Goal: Task Accomplishment & Management: Complete application form

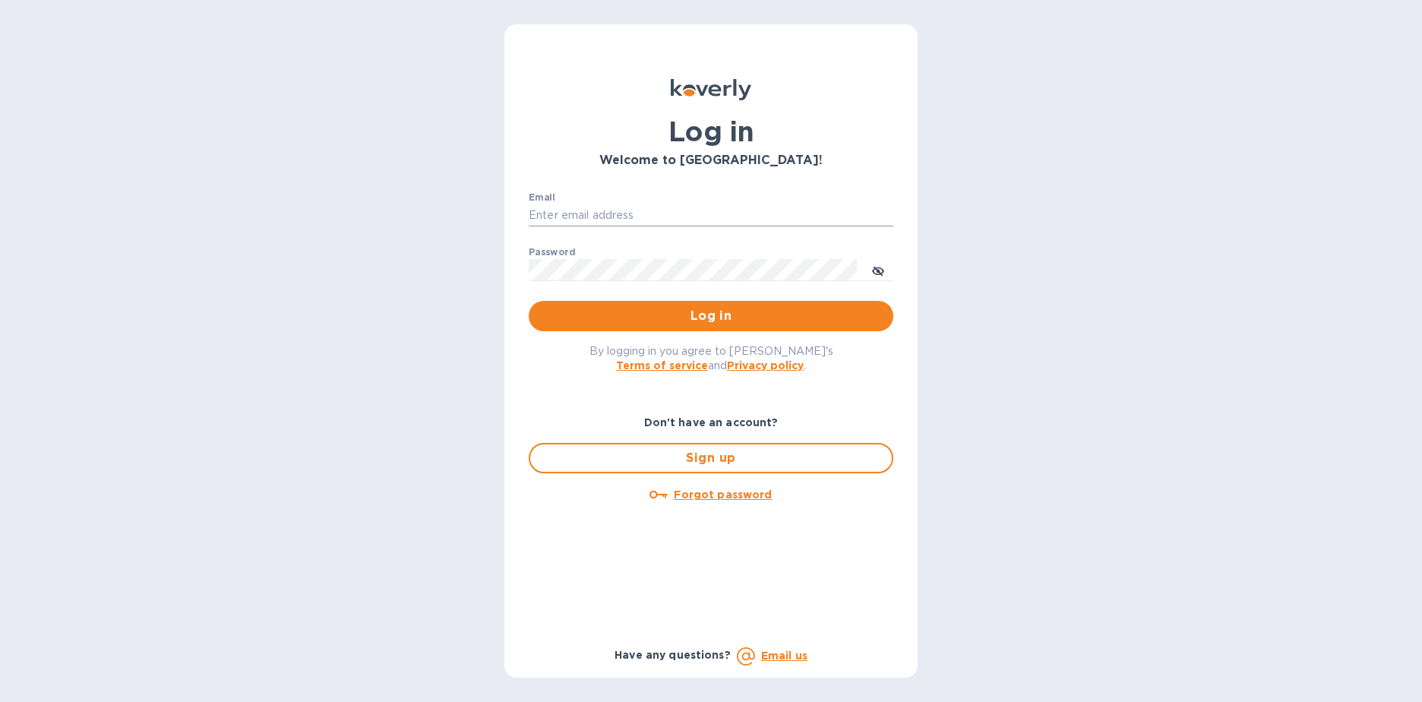
type input "[EMAIL_ADDRESS][DOMAIN_NAME]"
click at [670, 216] on input "[EMAIL_ADDRESS][DOMAIN_NAME]" at bounding box center [711, 215] width 365 height 23
drag, startPoint x: 670, startPoint y: 215, endPoint x: 433, endPoint y: 231, distance: 237.5
click at [434, 231] on div "Log in Welcome to Koverly! Email dpark@soni-form.com ​ Password ​ Log in By log…" at bounding box center [711, 351] width 1422 height 702
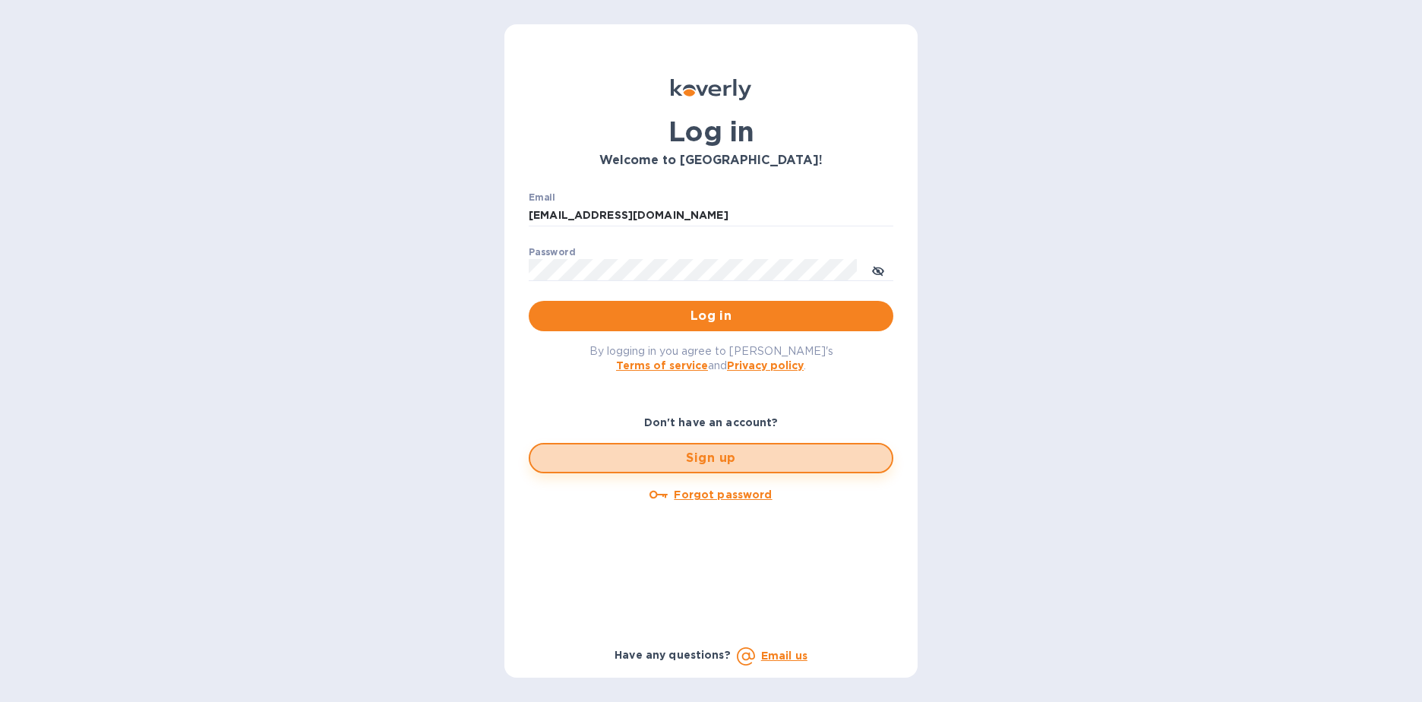
click at [712, 459] on span "Sign up" at bounding box center [710, 458] width 337 height 18
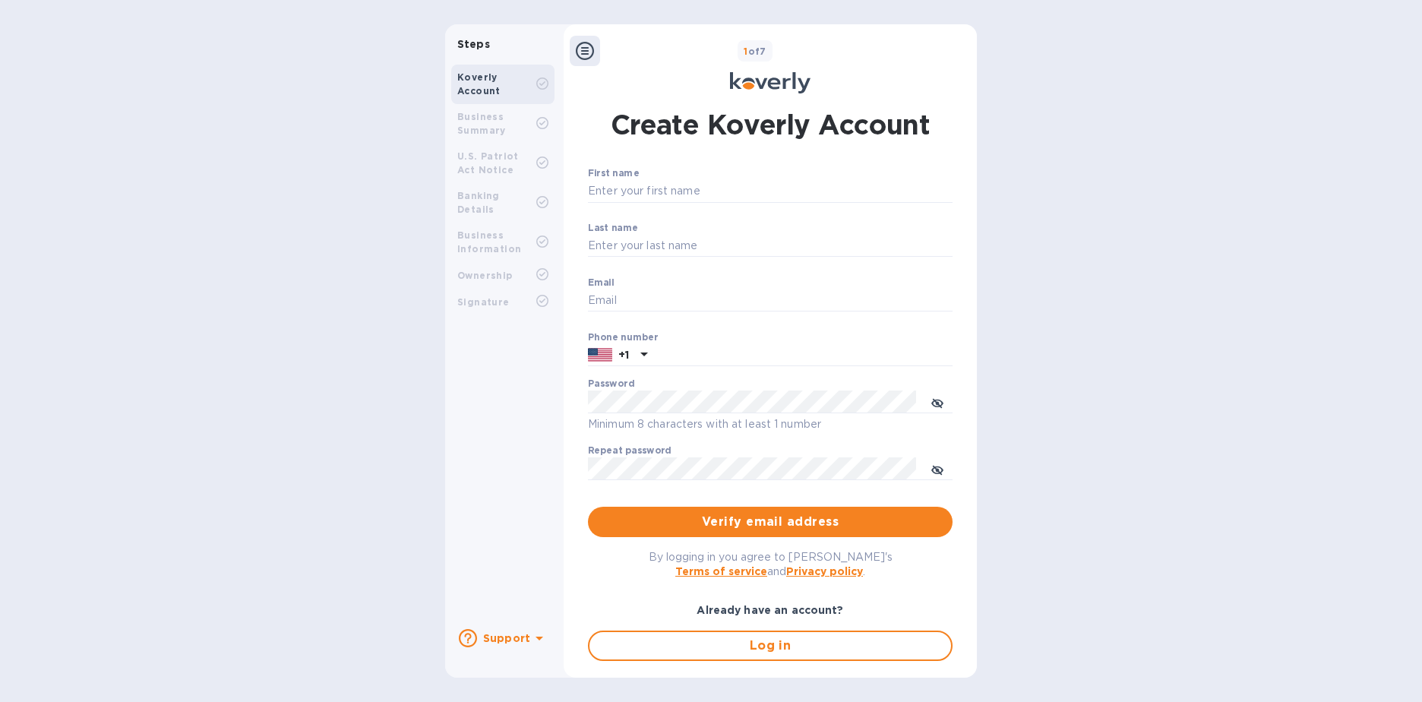
type input "[EMAIL_ADDRESS][DOMAIN_NAME]"
click at [647, 181] on input "First name" at bounding box center [770, 191] width 365 height 23
type input "[PERSON_NAME]"
type input "Park"
drag, startPoint x: 731, startPoint y: 300, endPoint x: 625, endPoint y: 309, distance: 106.7
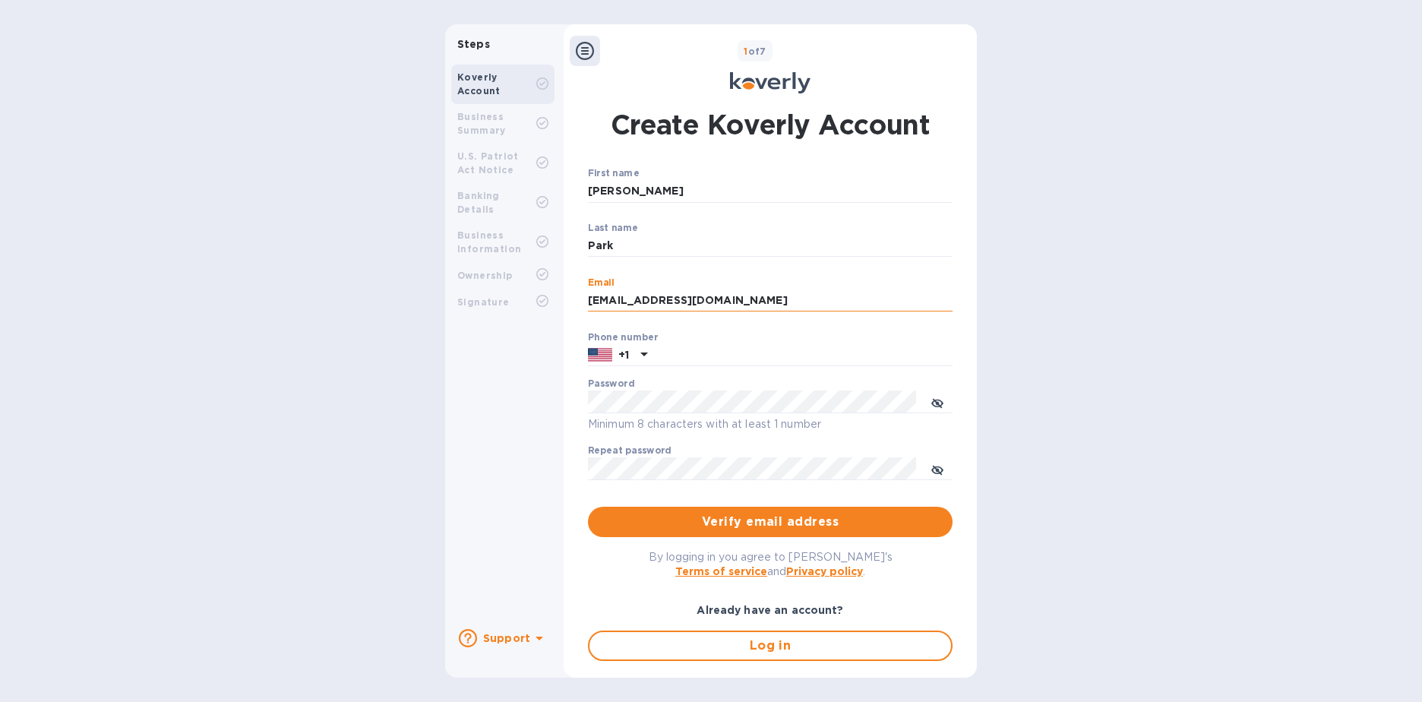
click at [625, 309] on input "[EMAIL_ADDRESS][DOMAIN_NAME]" at bounding box center [770, 300] width 365 height 23
type input "[EMAIL_ADDRESS][DOMAIN_NAME]"
type input "6039652980"
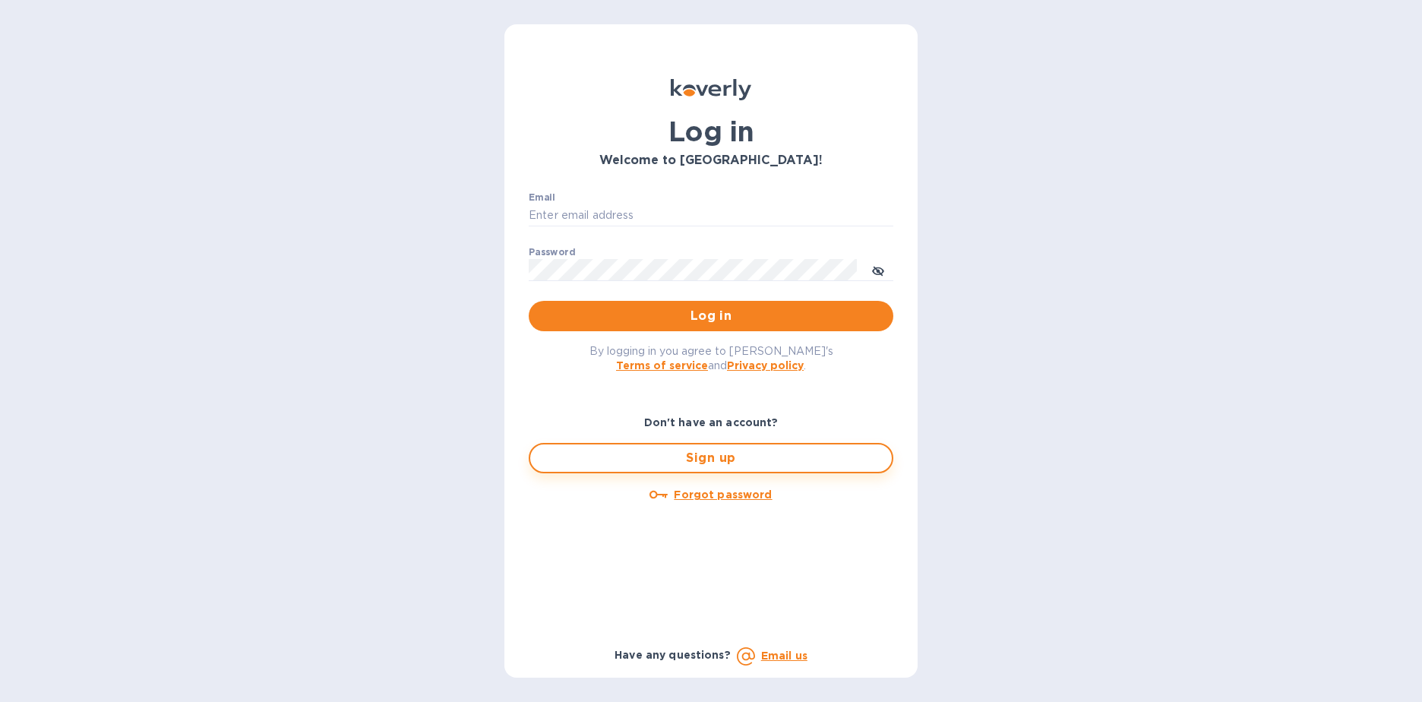
type input "[EMAIL_ADDRESS][DOMAIN_NAME]"
click at [706, 456] on span "Sign up" at bounding box center [710, 458] width 337 height 18
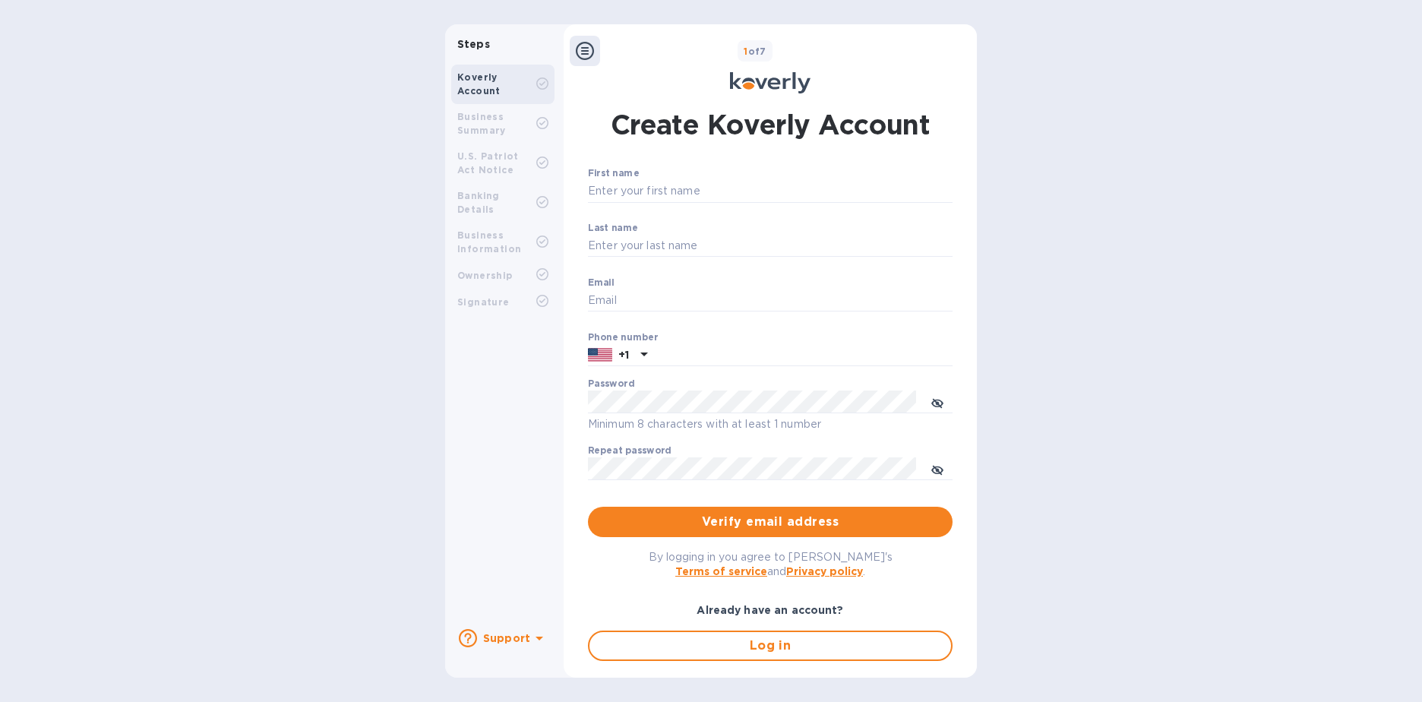
type input "[EMAIL_ADDRESS][DOMAIN_NAME]"
click at [688, 186] on input "First name" at bounding box center [770, 191] width 365 height 23
type input "[PERSON_NAME]"
type input "Park"
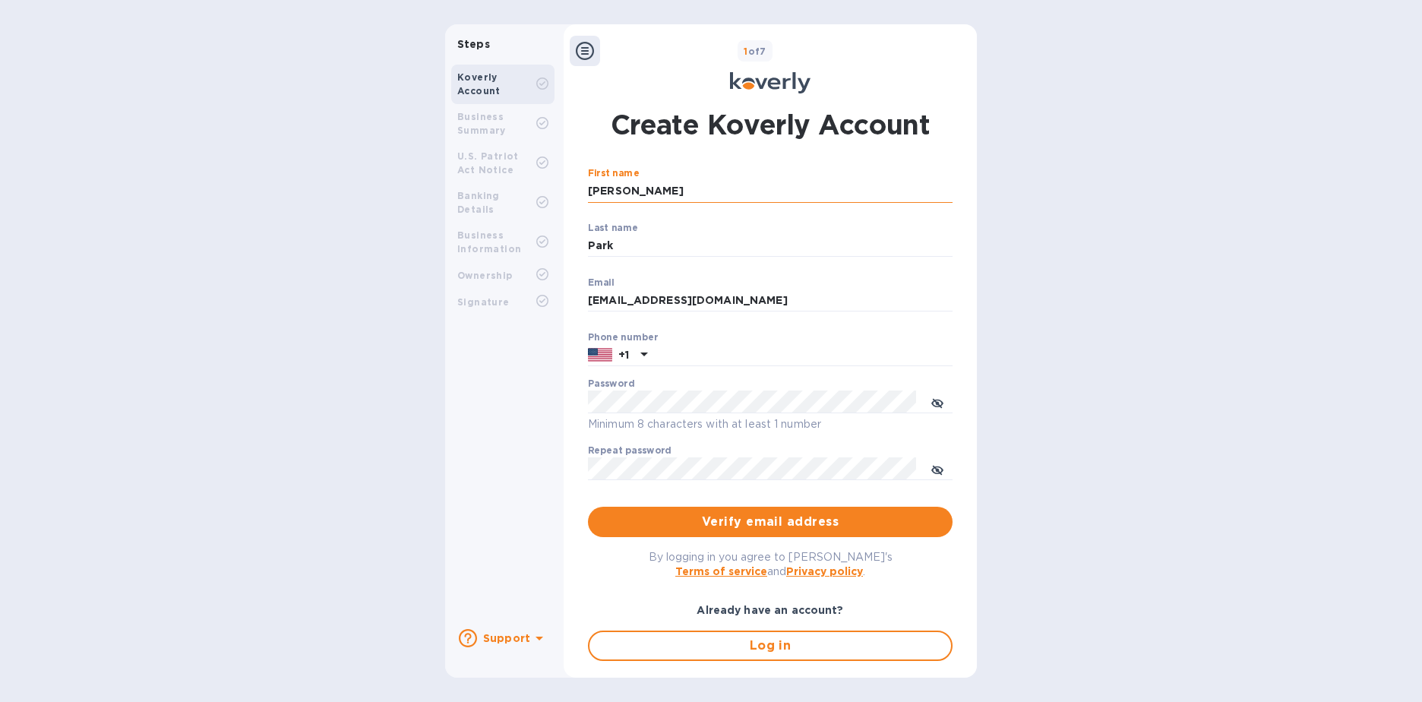
type input "6039652980"
drag, startPoint x: 680, startPoint y: 302, endPoint x: 627, endPoint y: 305, distance: 54.0
click at [627, 305] on input "[EMAIL_ADDRESS][DOMAIN_NAME]" at bounding box center [770, 300] width 365 height 23
type input "[EMAIL_ADDRESS][DOMAIN_NAME]"
click at [478, 411] on div "Steps Koverly Account Business Summary U.S. Patriot Act Notice Banking Details …" at bounding box center [711, 350] width 532 height 653
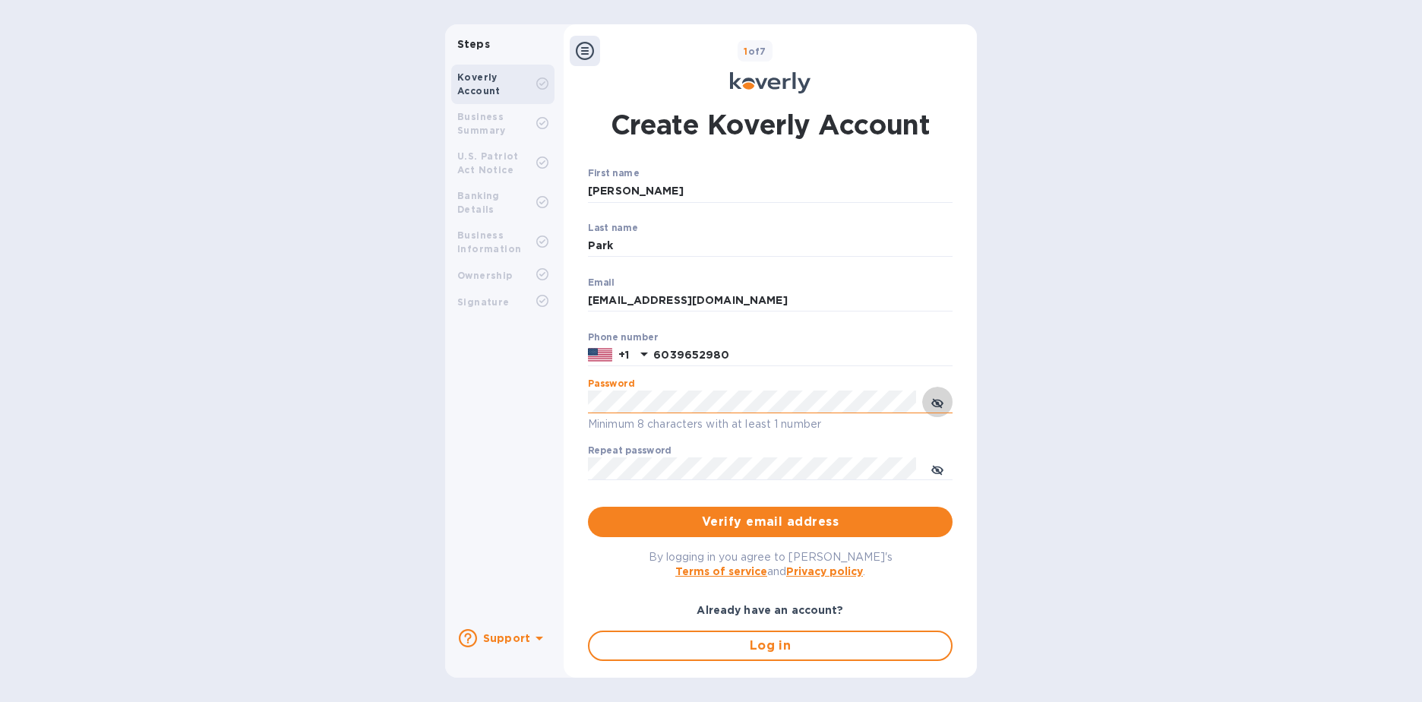
click at [936, 402] on icon "toggle password visibility" at bounding box center [937, 403] width 12 height 12
click at [531, 522] on div "Koverly Account Business Summary U.S. Patriot Act Notice Banking Details Busine…" at bounding box center [502, 337] width 115 height 558
click at [418, 568] on div "Steps Koverly Account Business Summary U.S. Patriot Act Notice Banking Details …" at bounding box center [711, 350] width 1422 height 653
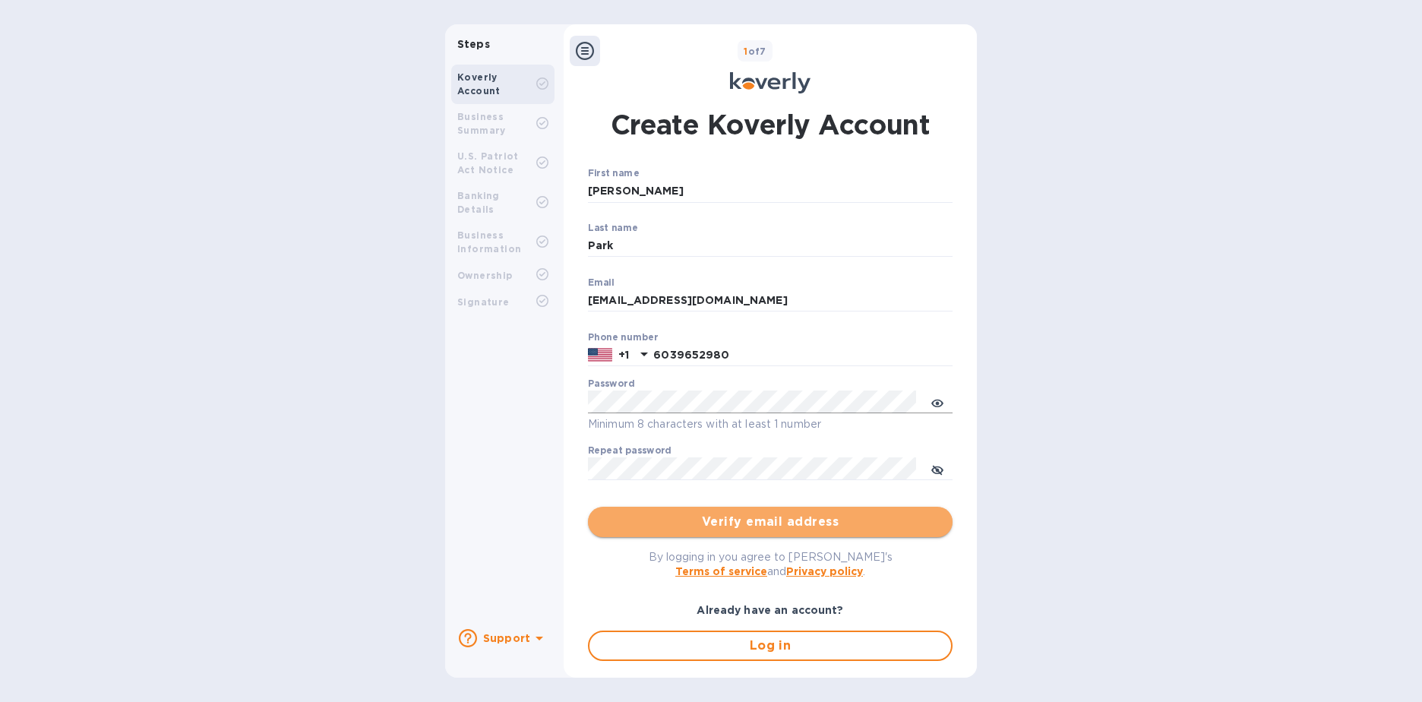
click at [726, 523] on span "Verify email address" at bounding box center [770, 522] width 340 height 18
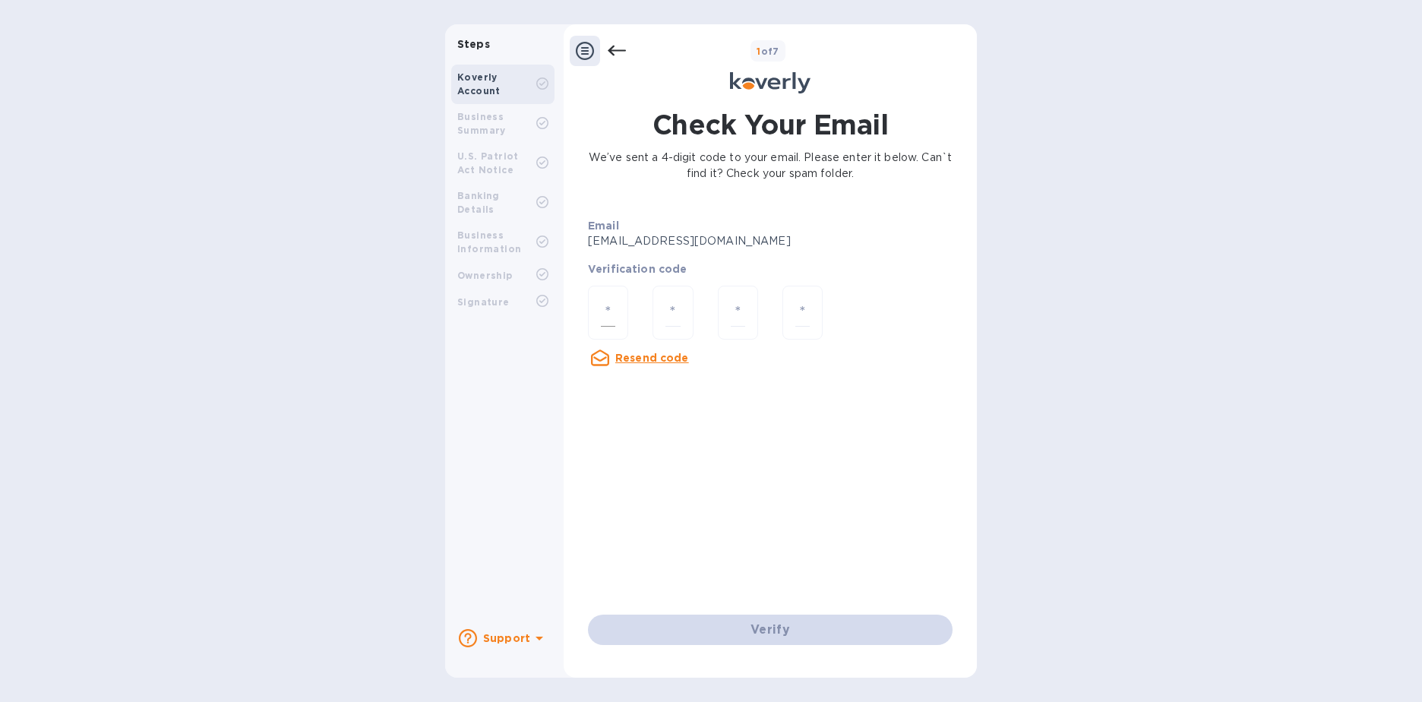
click at [617, 317] on div at bounding box center [608, 313] width 40 height 54
type input "6"
type input "3"
type input "0"
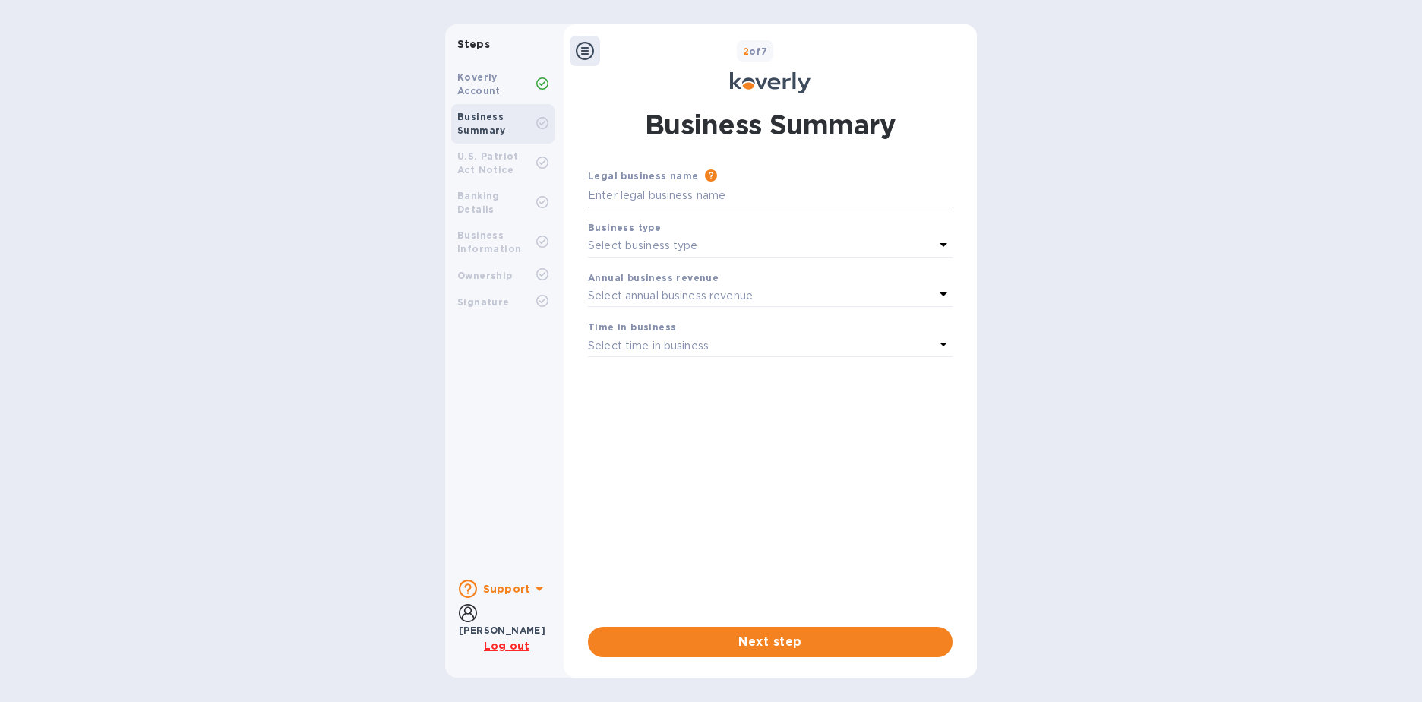
click at [649, 197] on input "text" at bounding box center [770, 196] width 365 height 23
type input "Creative Machine Designs, Inc."
click at [653, 235] on div "Select business type" at bounding box center [761, 245] width 346 height 21
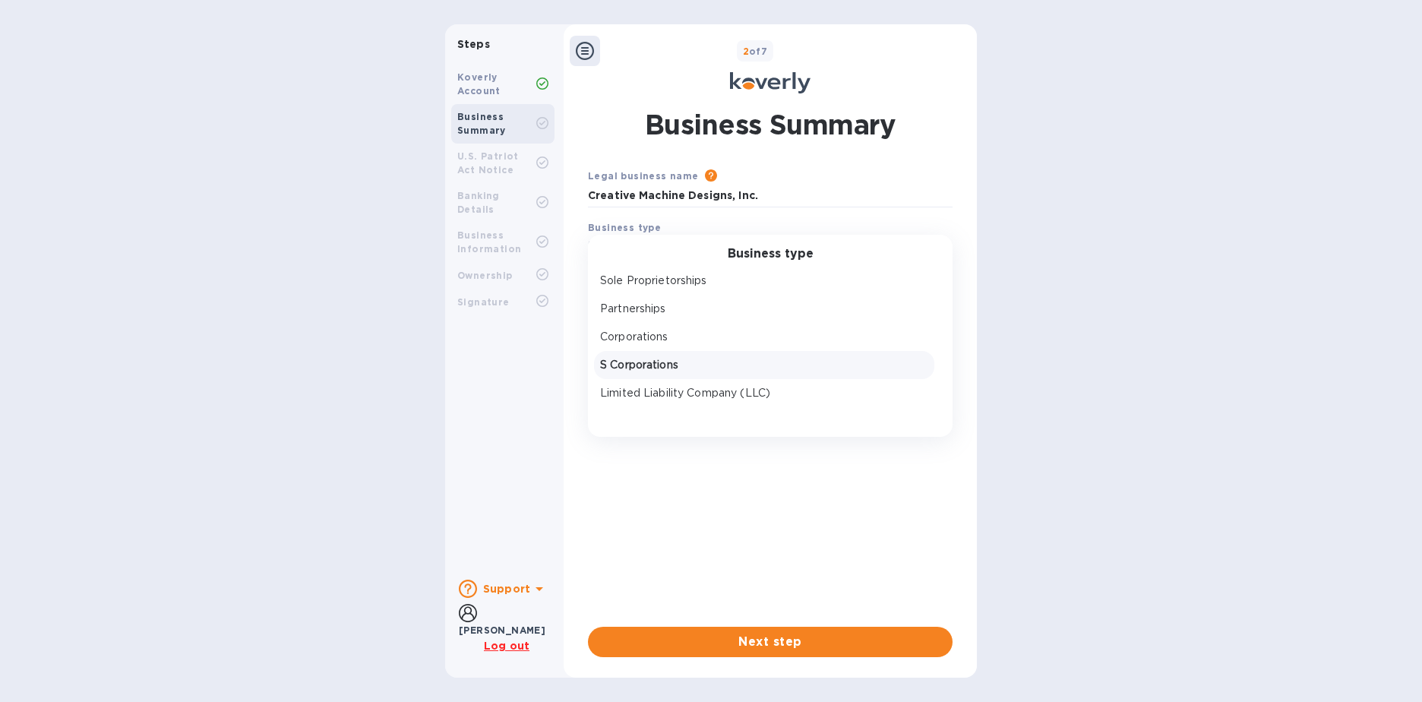
click at [660, 358] on p "S Corporations" at bounding box center [764, 365] width 328 height 16
click at [663, 290] on p "Select annual business revenue" at bounding box center [670, 296] width 165 height 16
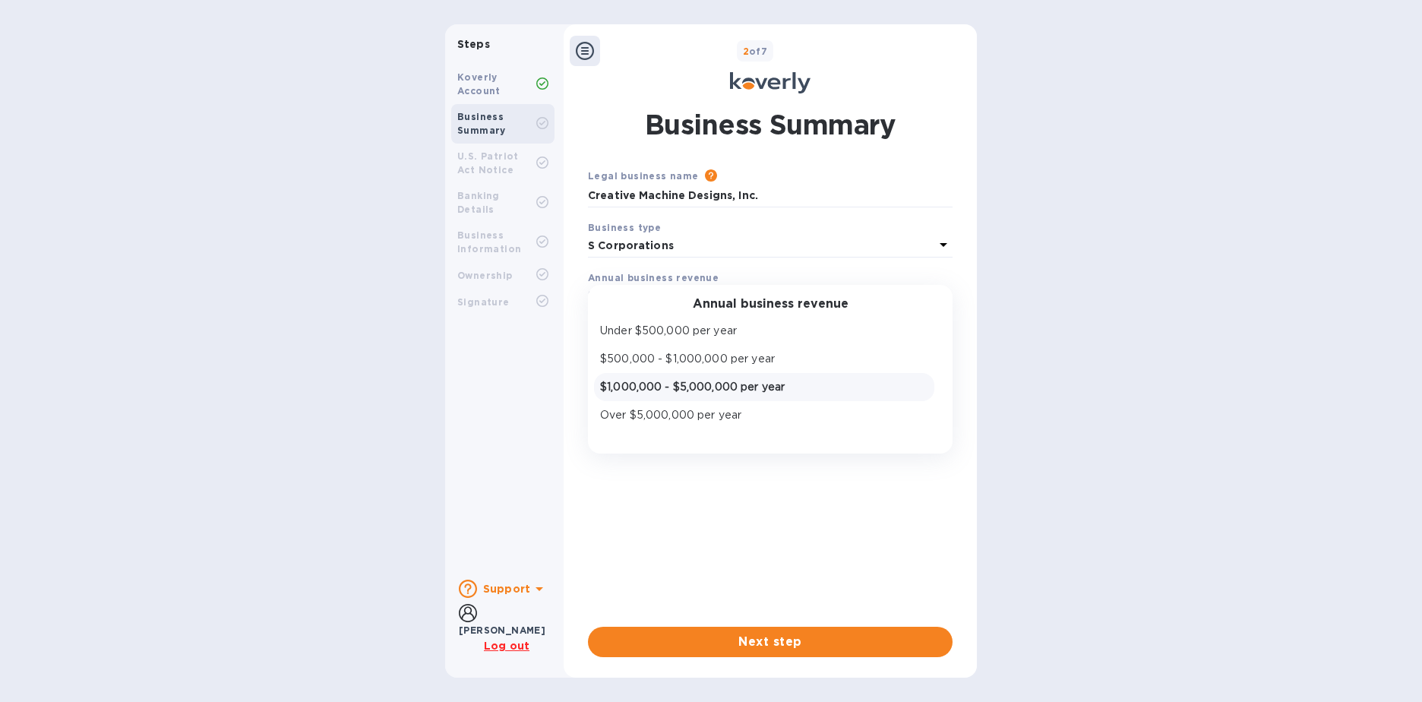
click at [673, 386] on p "$1,000,000 - $5,000,000 per year" at bounding box center [764, 387] width 328 height 16
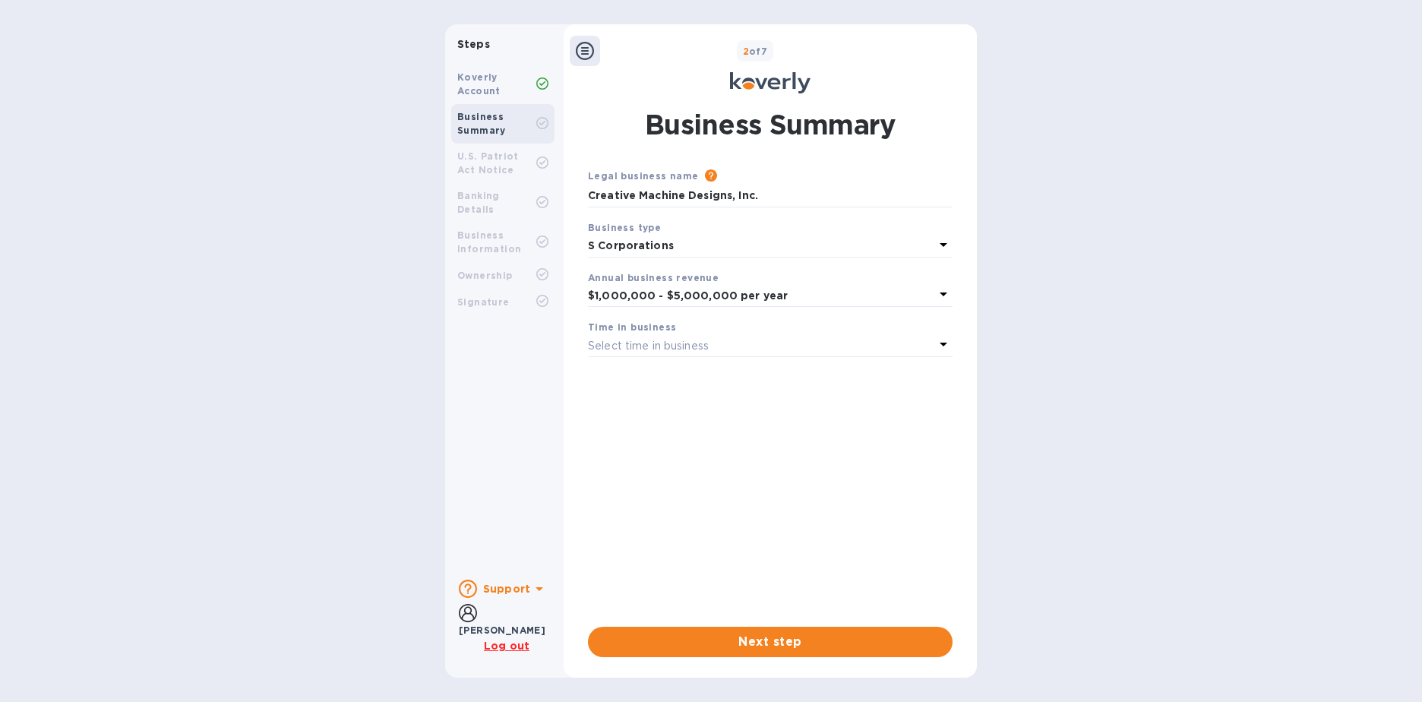
click at [712, 348] on div "Select time in business" at bounding box center [761, 345] width 346 height 21
click at [679, 462] on p "More than 5 years" at bounding box center [764, 465] width 328 height 16
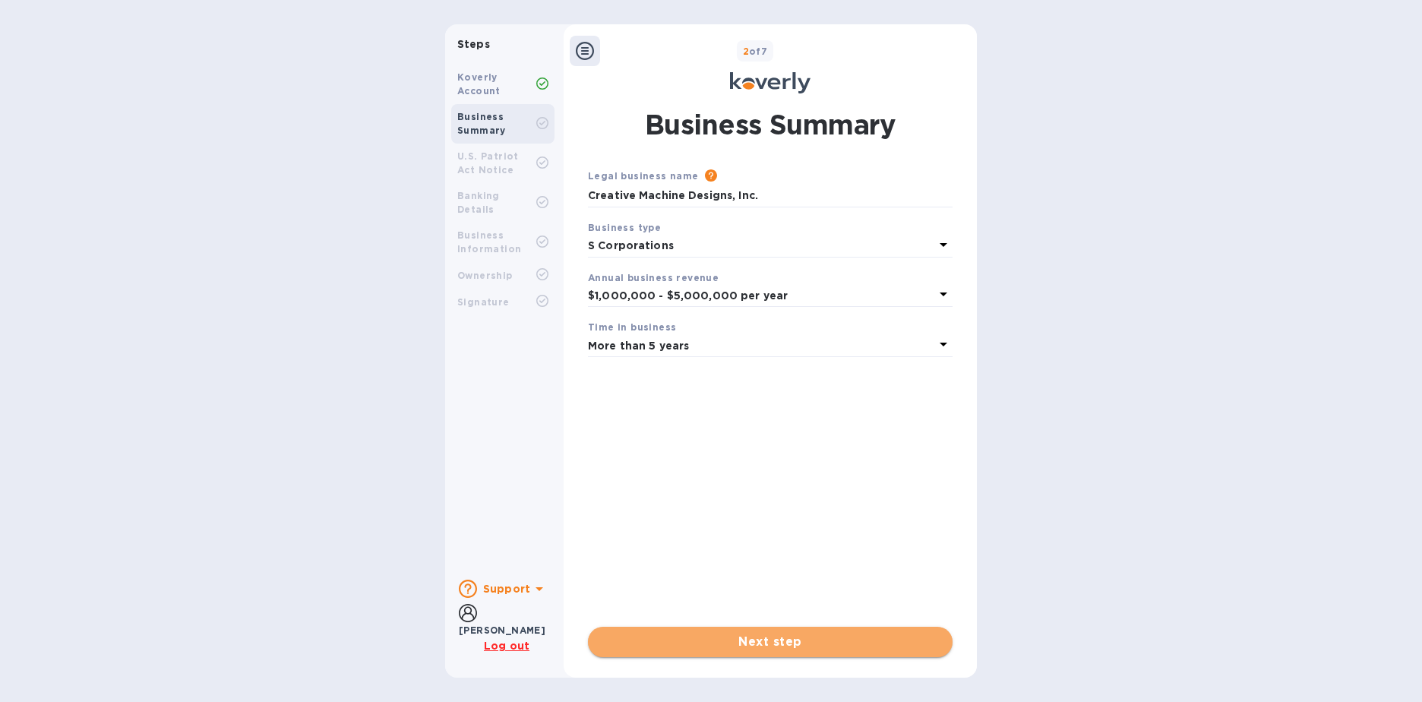
click at [737, 639] on span "Next step" at bounding box center [770, 642] width 340 height 18
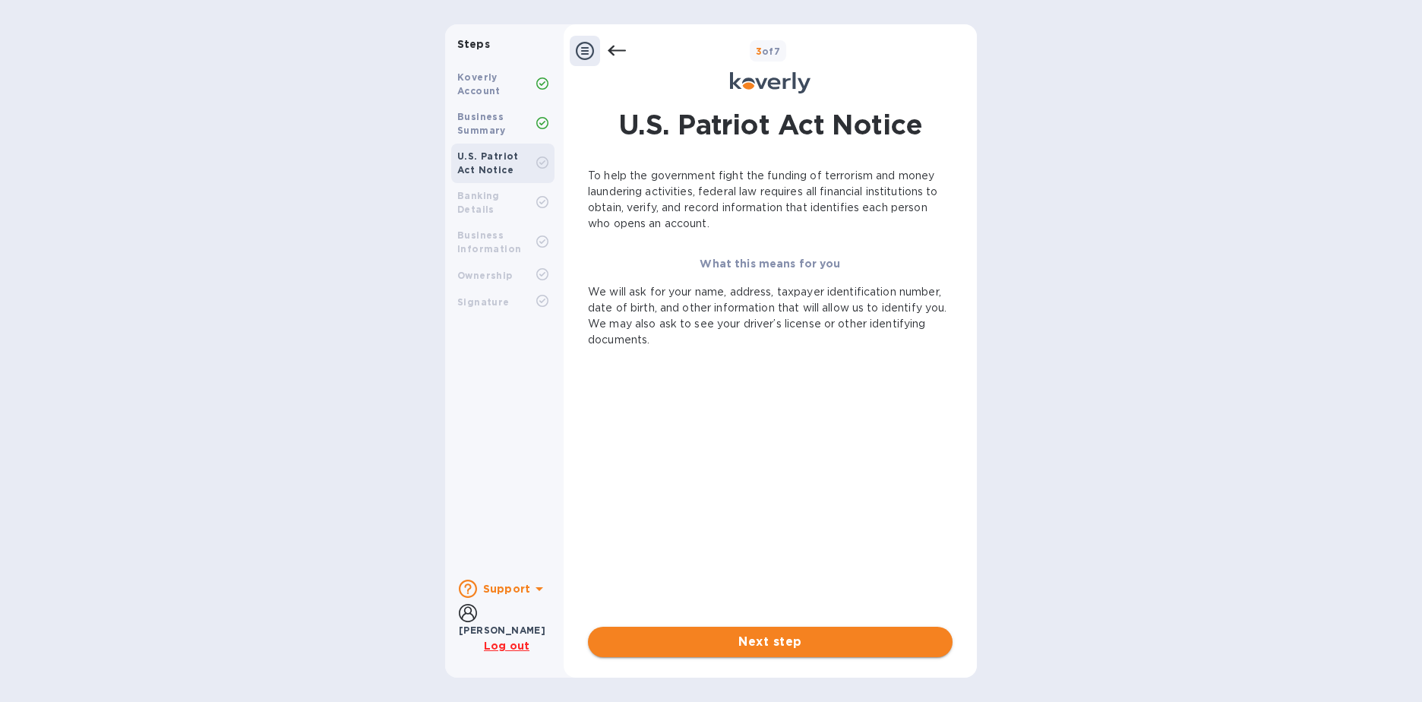
click at [737, 638] on span "Next step" at bounding box center [770, 642] width 340 height 18
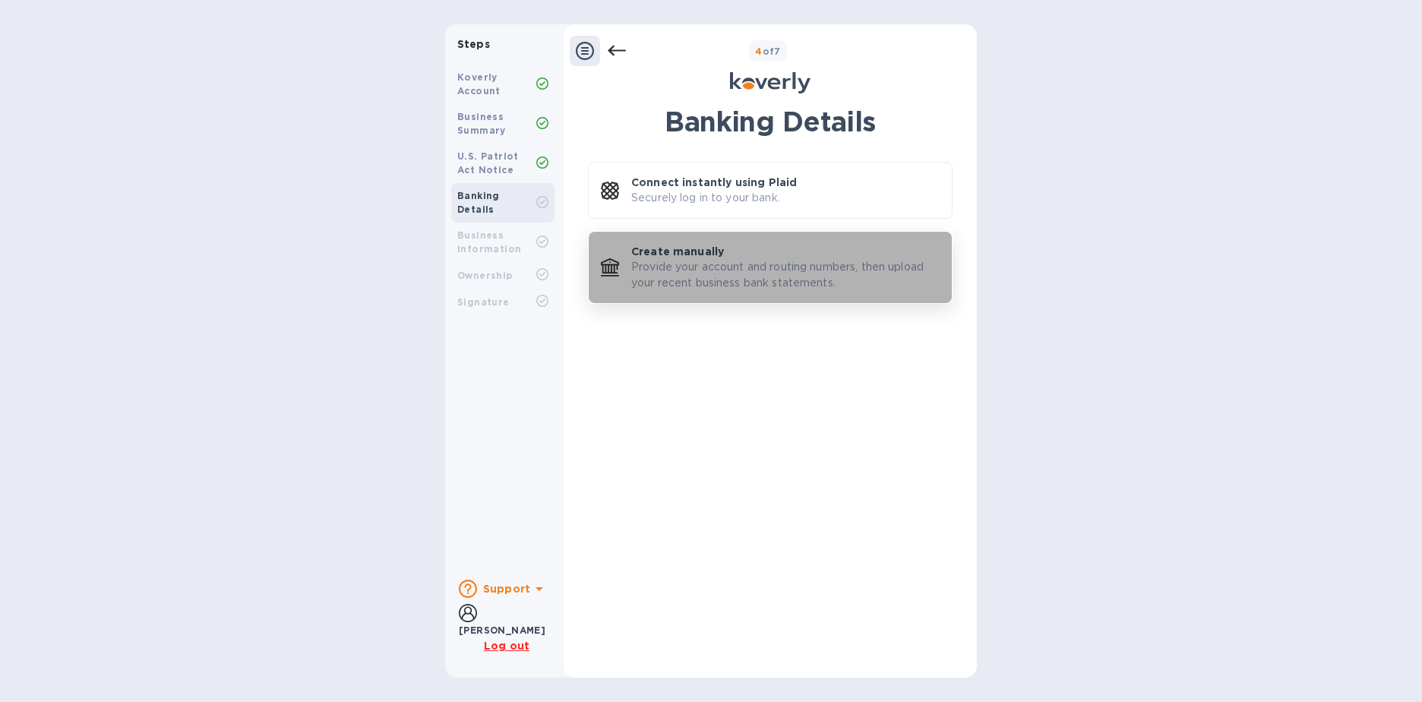
click at [813, 273] on p "Provide your account and routing numbers, then upload your recent business bank…" at bounding box center [785, 275] width 308 height 32
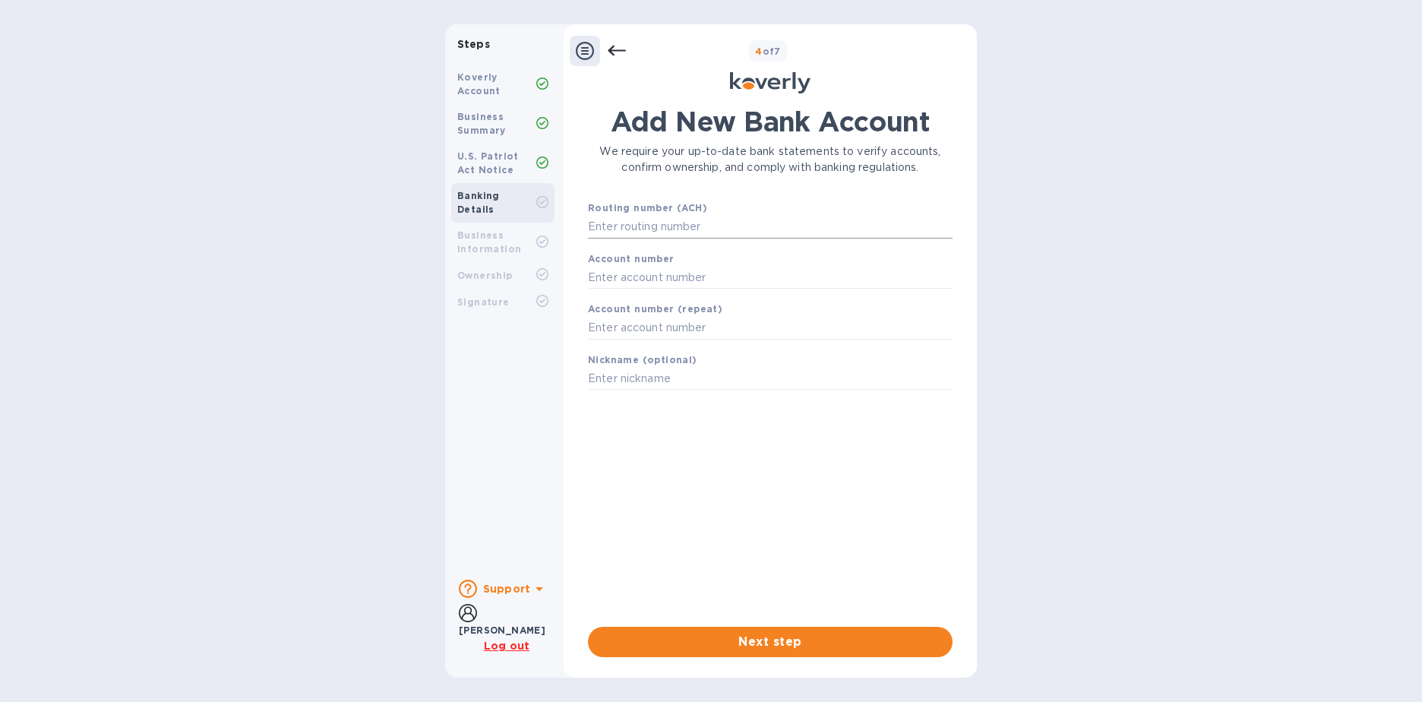
click at [775, 219] on input "text" at bounding box center [770, 227] width 365 height 23
type input "011401533"
click at [696, 292] on input "text" at bounding box center [770, 296] width 365 height 23
type input "3309048464"
click at [693, 344] on input "text" at bounding box center [770, 347] width 365 height 23
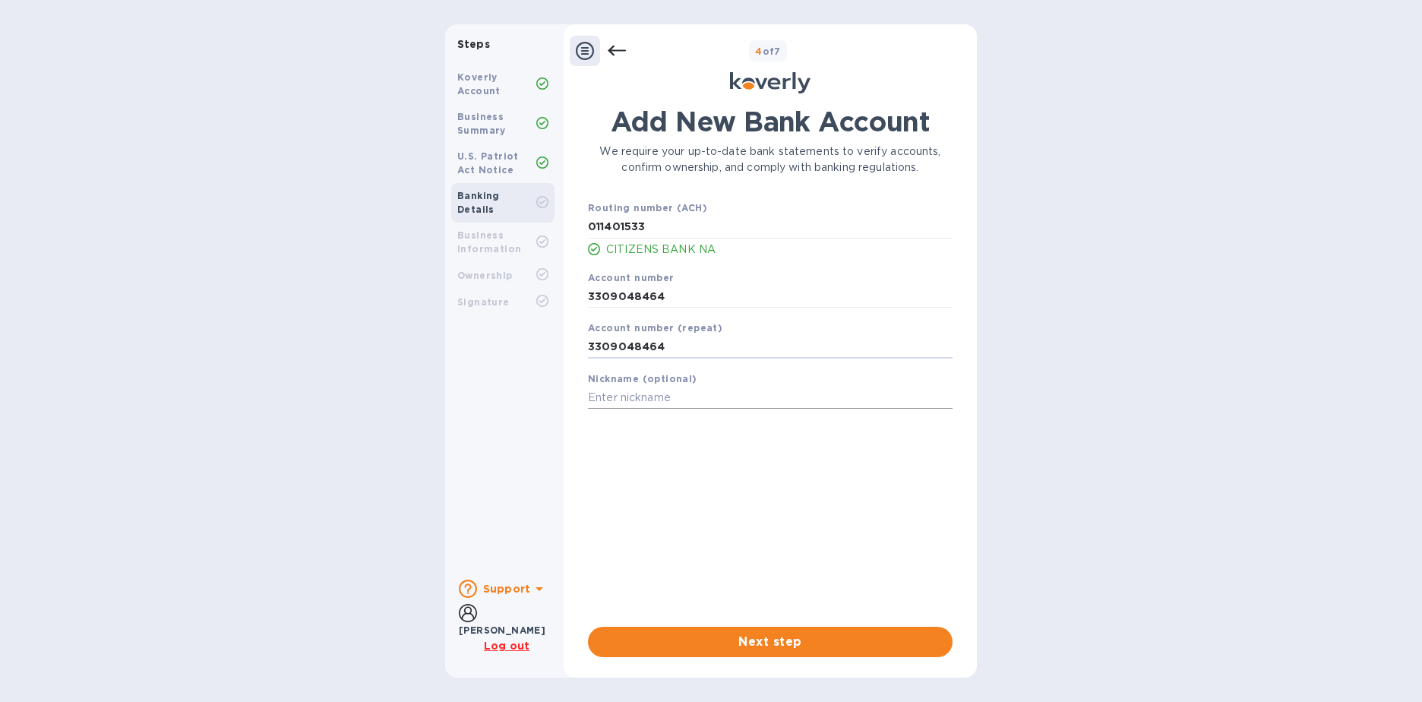
type input "3309048464"
click at [685, 395] on input "text" at bounding box center [770, 398] width 365 height 23
type input "Citizens-CMD"
click at [769, 643] on span "Next step" at bounding box center [770, 642] width 340 height 18
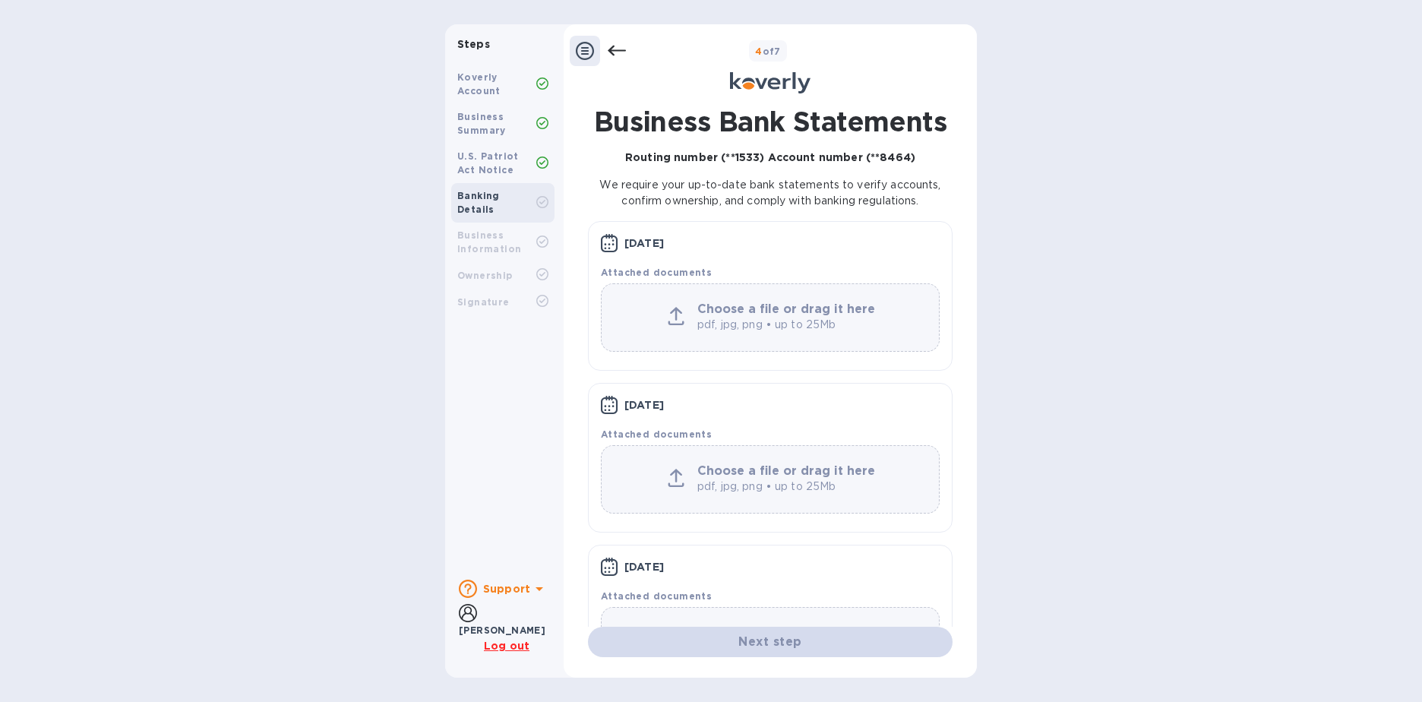
scroll to position [80, 0]
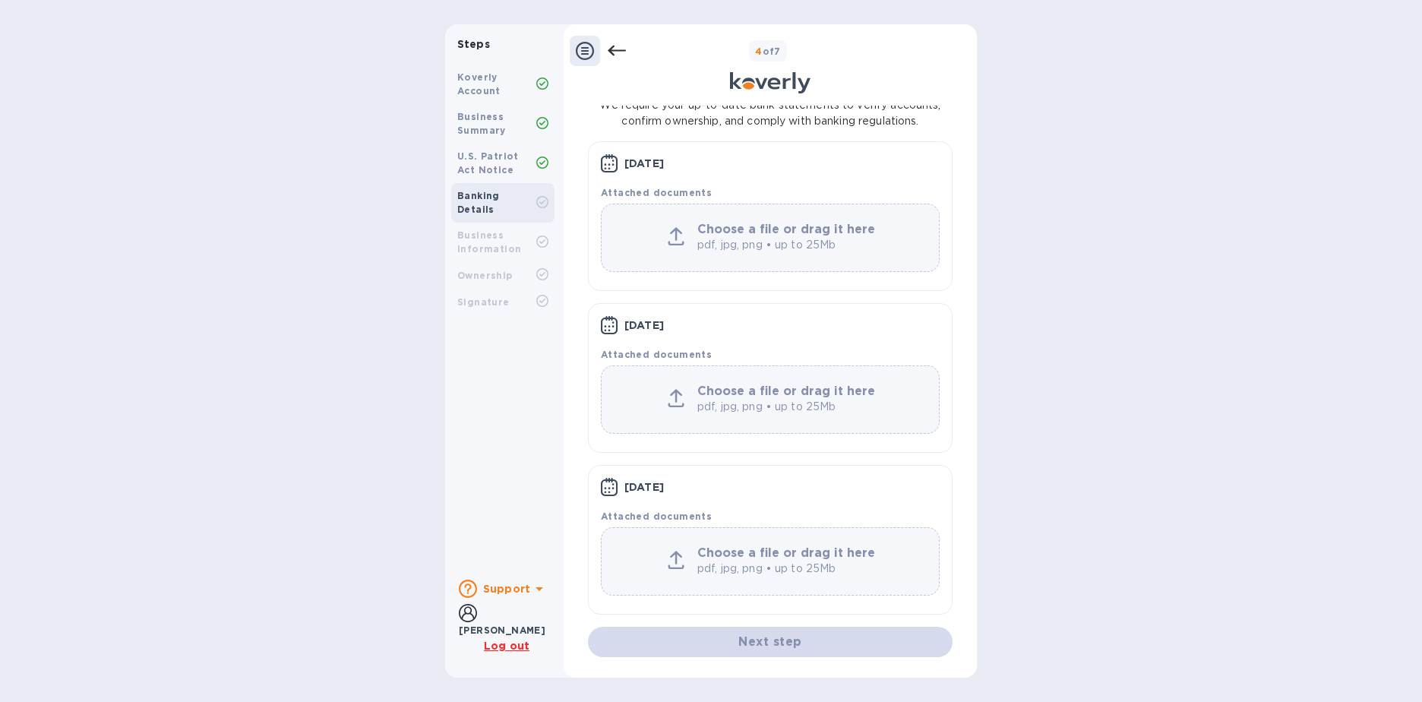
click at [470, 236] on b "Business Information" at bounding box center [489, 241] width 64 height 25
